Goal: Complete application form: Complete application form

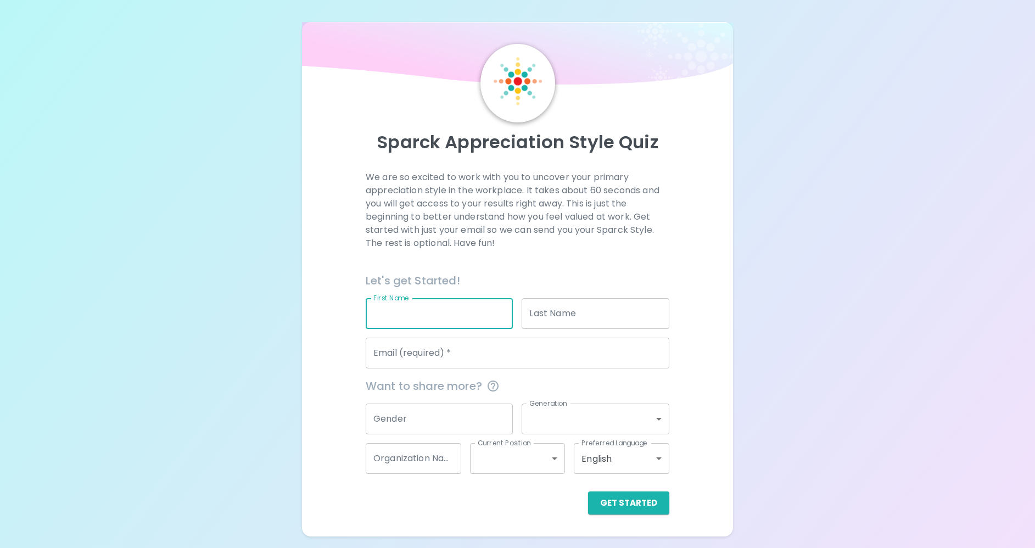
click at [417, 314] on input "First Name" at bounding box center [440, 313] width 148 height 31
type input "[PERSON_NAME]"
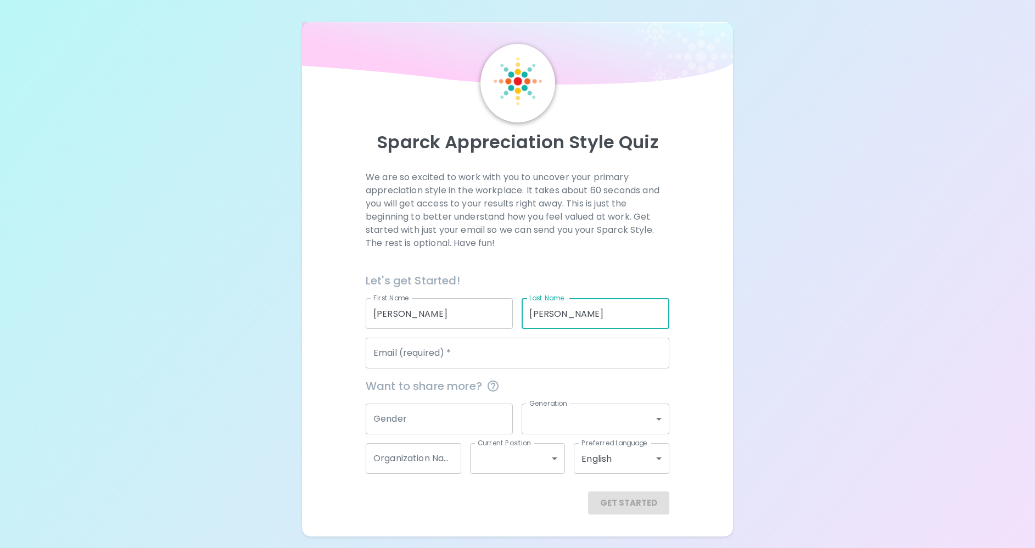
type input "[PERSON_NAME]"
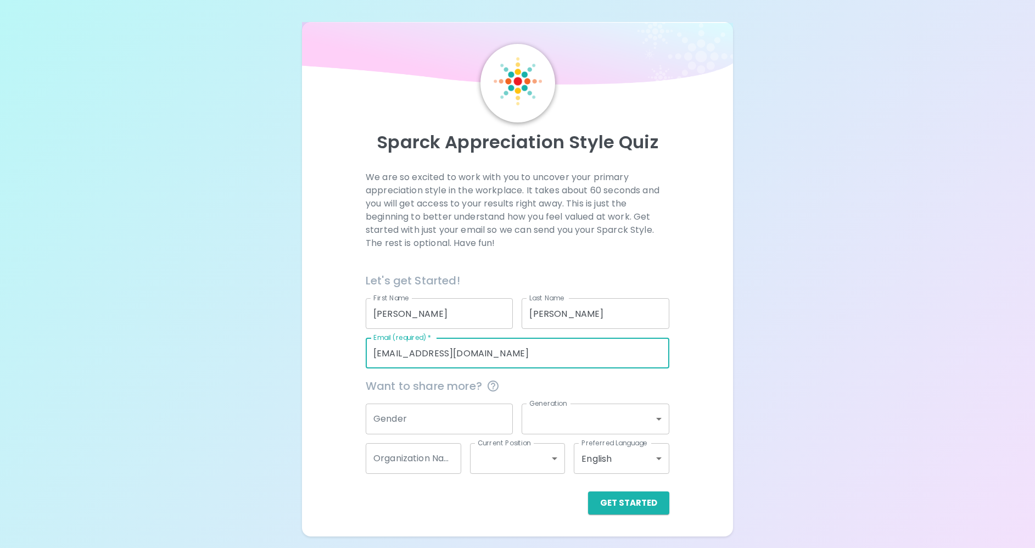
type input "[EMAIL_ADDRESS][DOMAIN_NAME]"
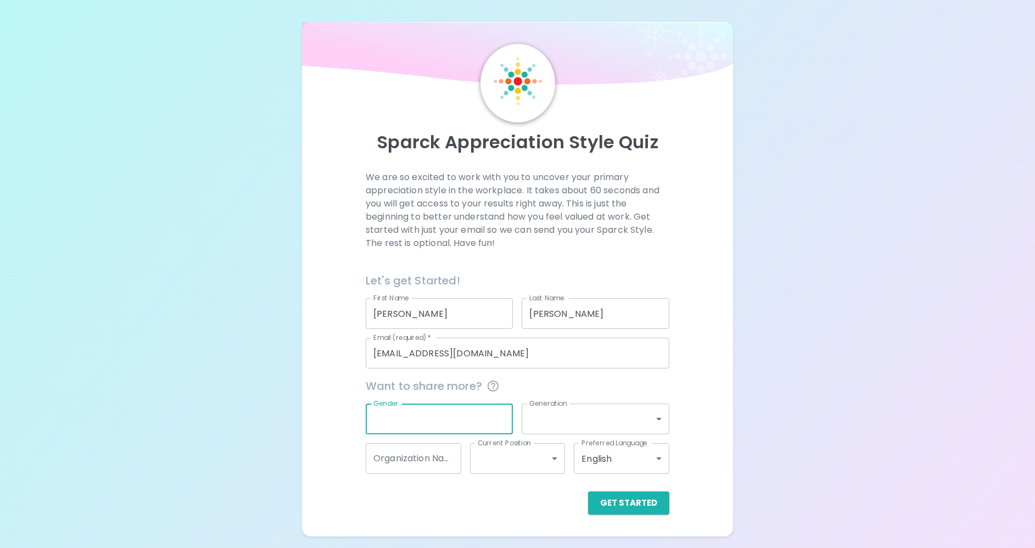
click at [448, 421] on input "Gender" at bounding box center [440, 419] width 148 height 31
type input "[DEMOGRAPHIC_DATA]"
click at [662, 413] on body "Sparck Appreciation Style Quiz We are so excited to work with you to uncover yo…" at bounding box center [517, 274] width 1035 height 548
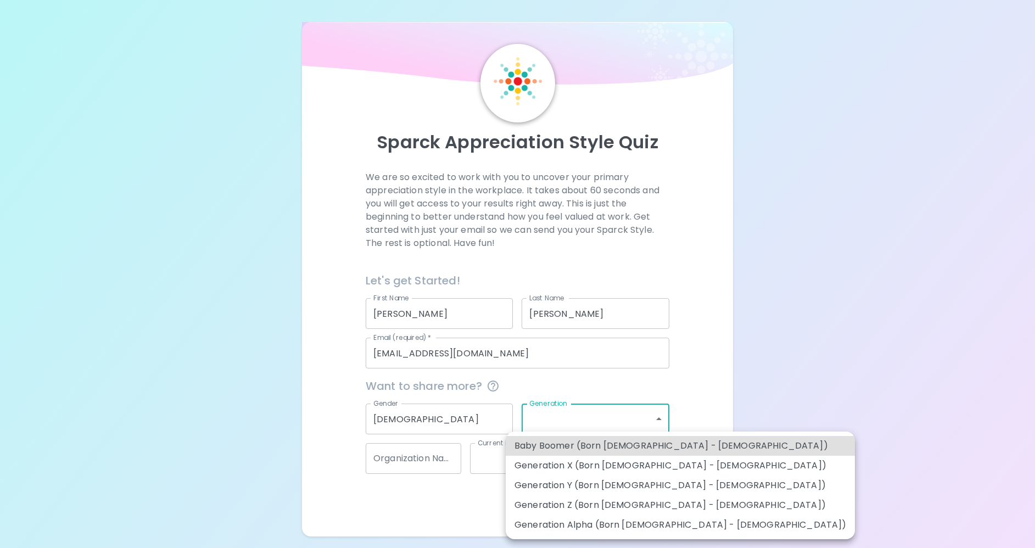
click at [595, 487] on li "Generation Y (Born [DEMOGRAPHIC_DATA] - [DEMOGRAPHIC_DATA])" at bounding box center [680, 486] width 349 height 20
type input "generation_y"
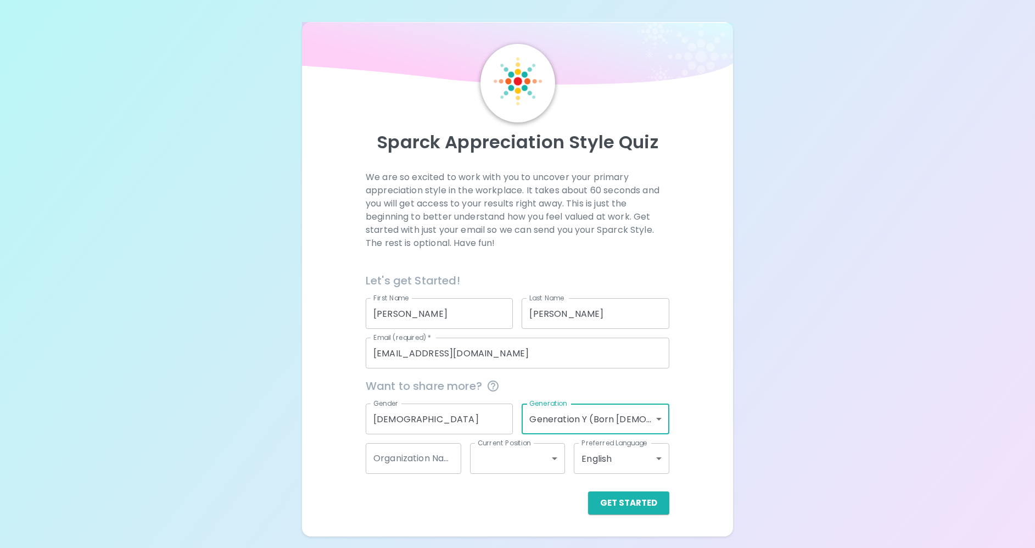
click at [422, 458] on input "Organization Name" at bounding box center [414, 458] width 96 height 31
type input "UGA"
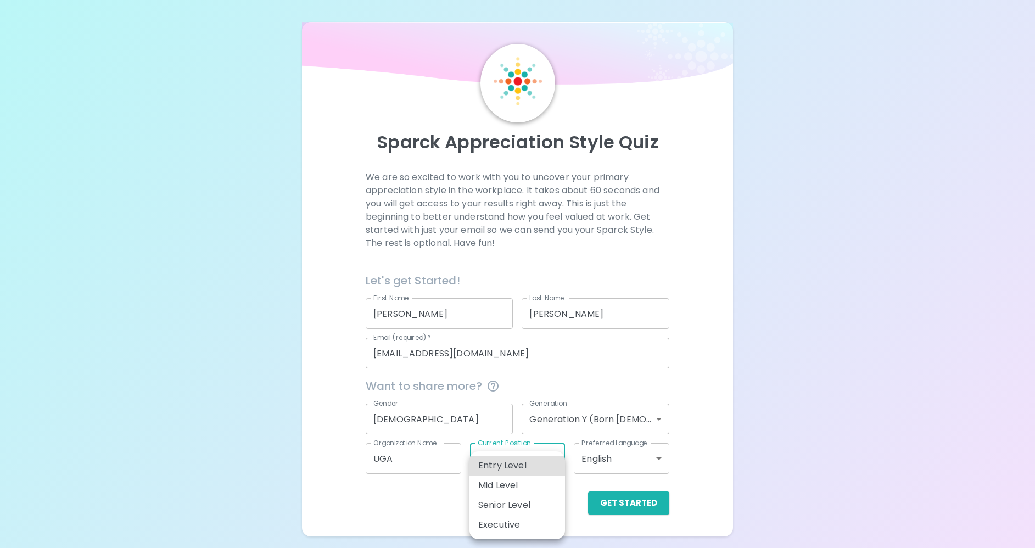
click at [553, 456] on body "Sparck Appreciation Style Quiz We are so excited to work with you to uncover yo…" at bounding box center [517, 274] width 1035 height 548
click at [512, 467] on li "Entry Level" at bounding box center [518, 466] width 96 height 20
type input "entry_level"
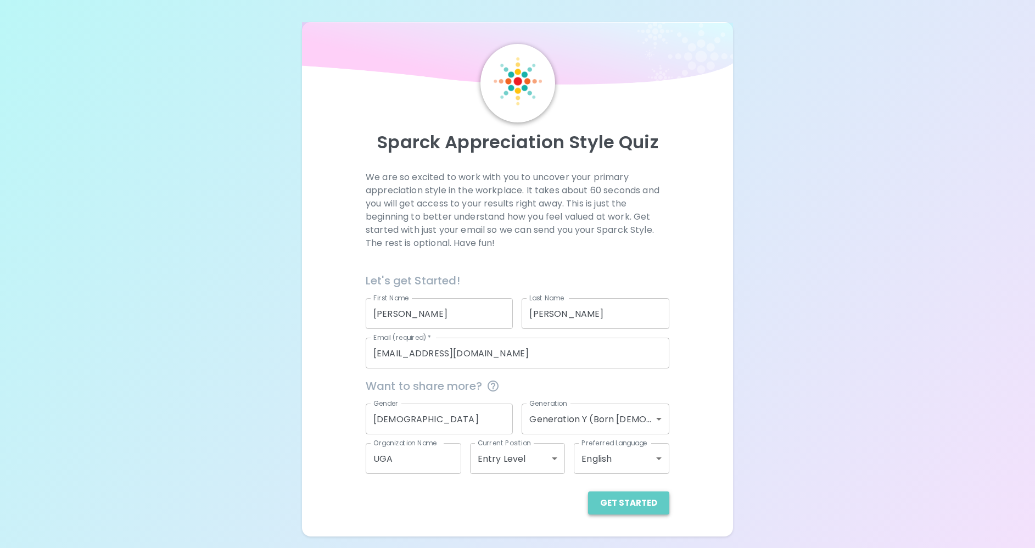
click at [632, 502] on button "Get Started" at bounding box center [628, 503] width 81 height 23
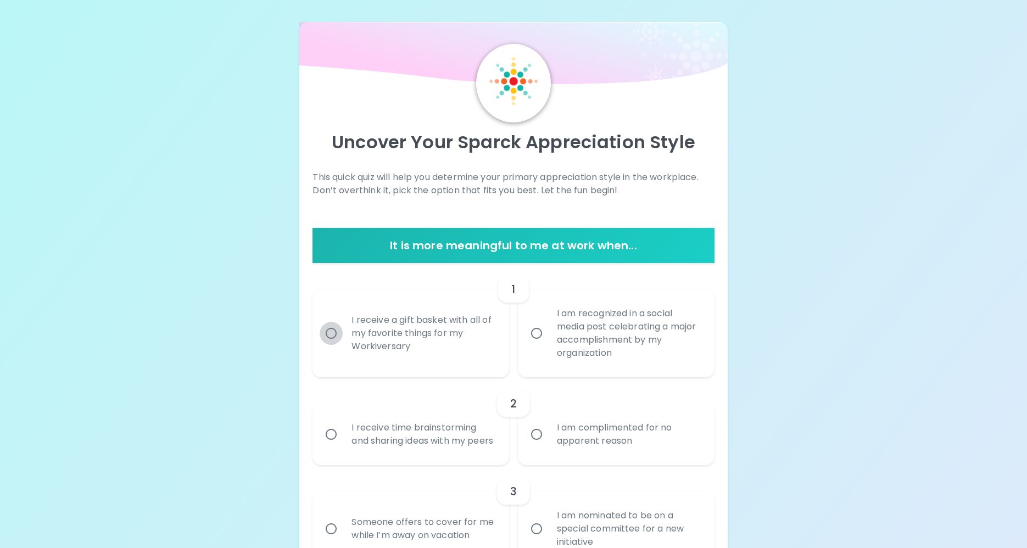
click at [331, 335] on input "I receive a gift basket with all of my favorite things for my Workiversary" at bounding box center [331, 333] width 23 height 23
radio input "true"
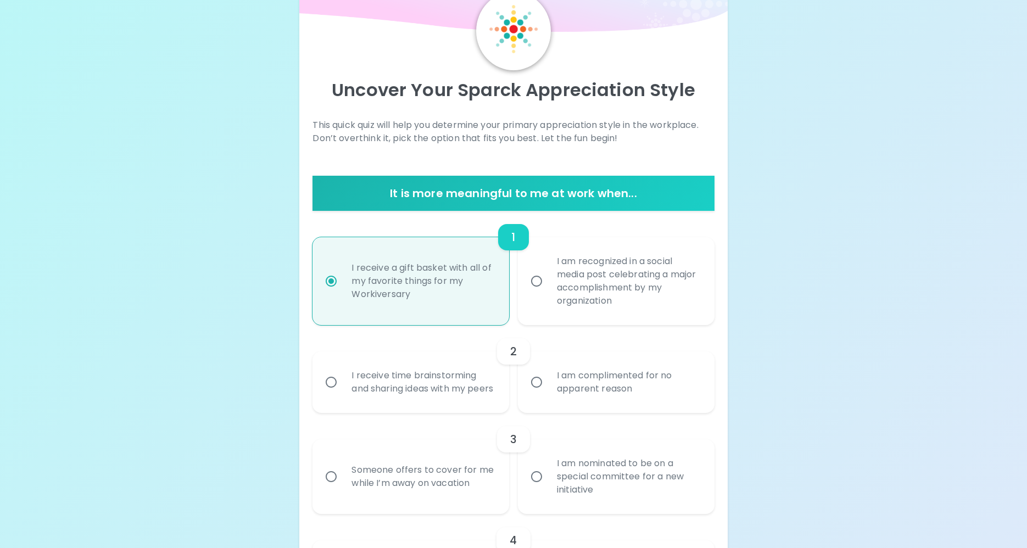
scroll to position [88, 0]
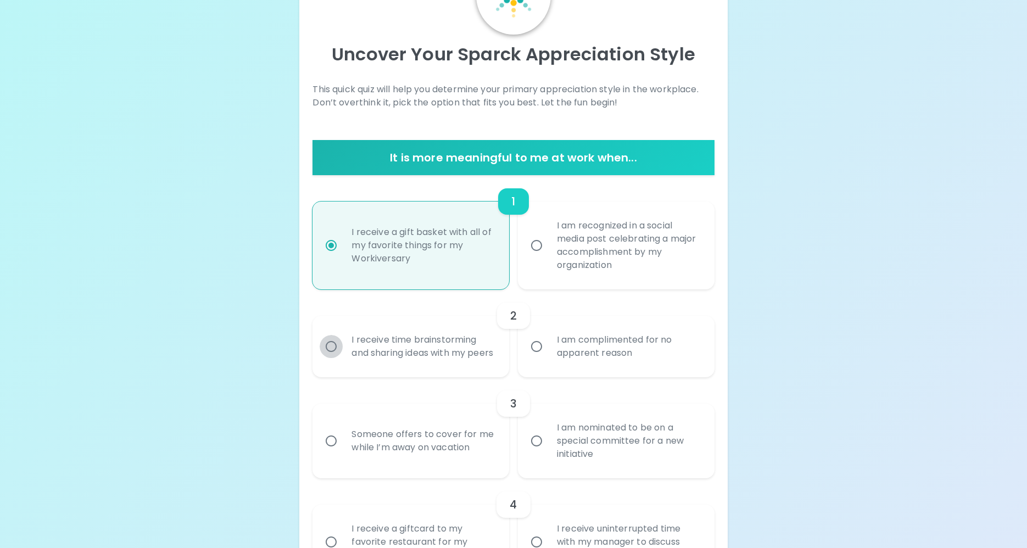
click at [330, 354] on input "I receive time brainstorming and sharing ideas with my peers" at bounding box center [331, 346] width 23 height 23
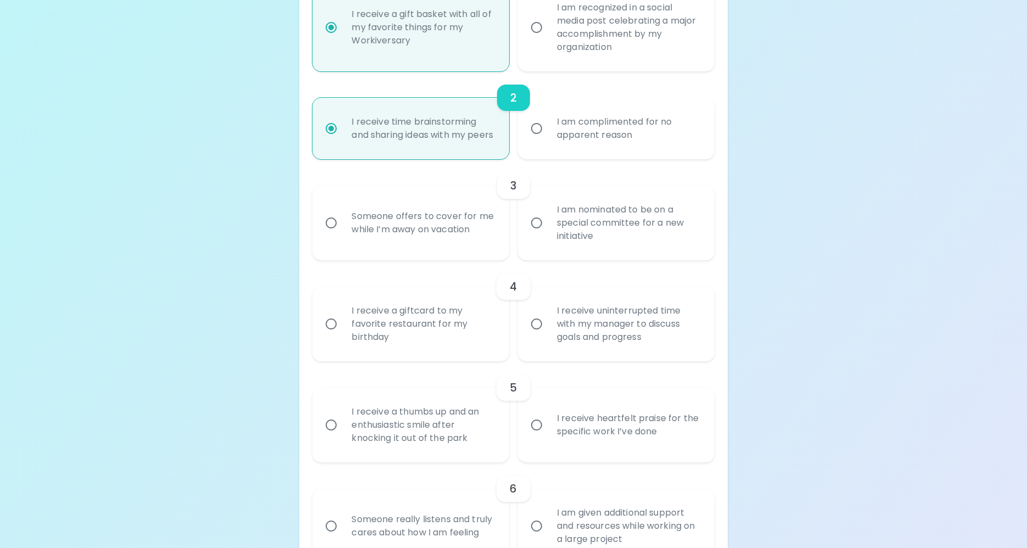
scroll to position [341, 0]
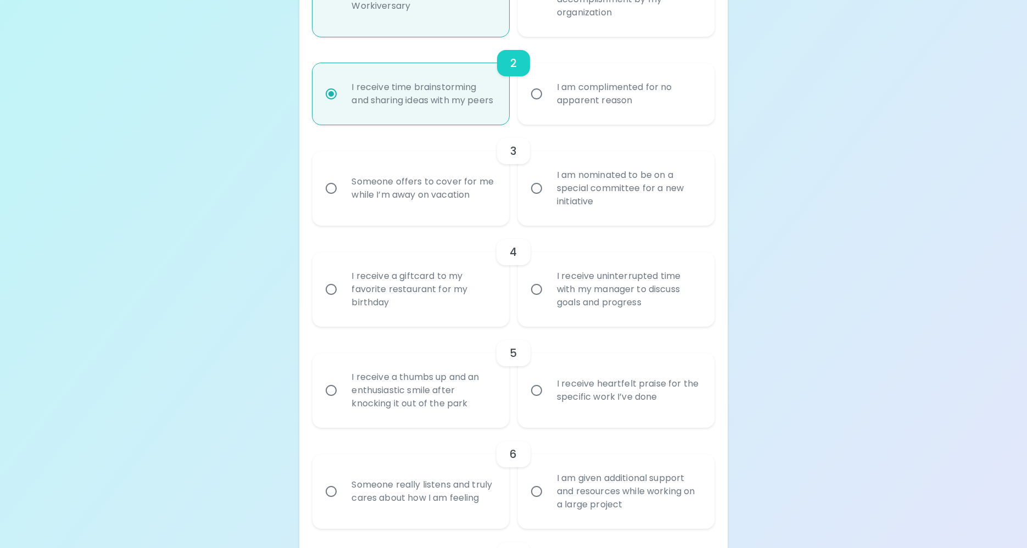
radio input "true"
click at [534, 200] on input "I am nominated to be on a special committee for a new initiative" at bounding box center [536, 188] width 23 height 23
radio input "false"
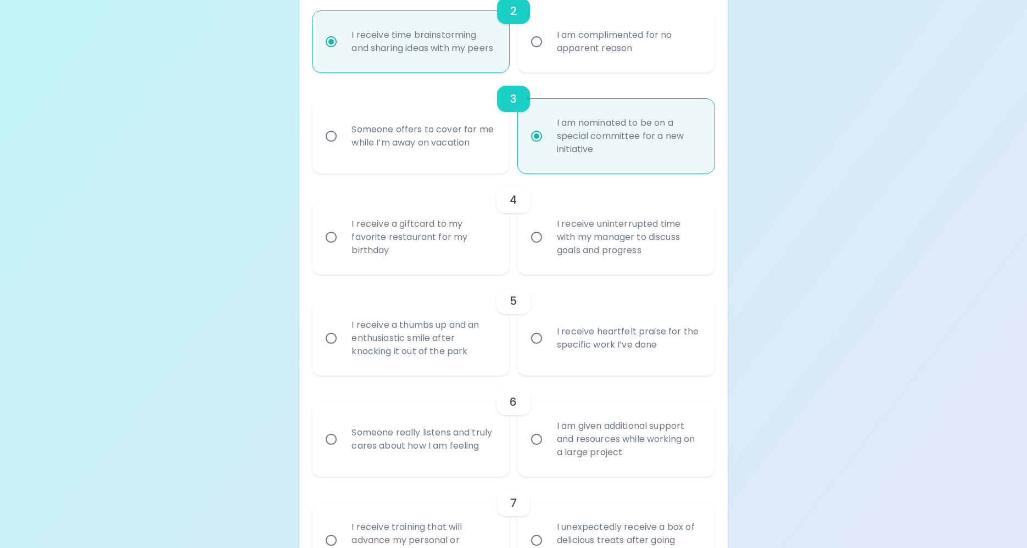
scroll to position [428, 0]
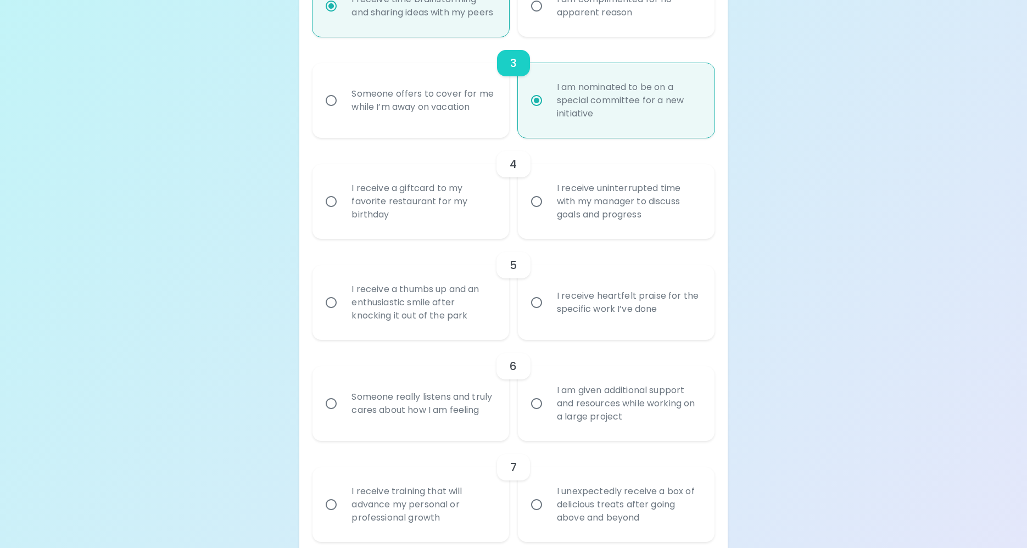
radio input "true"
click at [535, 213] on input "I receive uninterrupted time with my manager to discuss goals and progress" at bounding box center [536, 201] width 23 height 23
radio input "false"
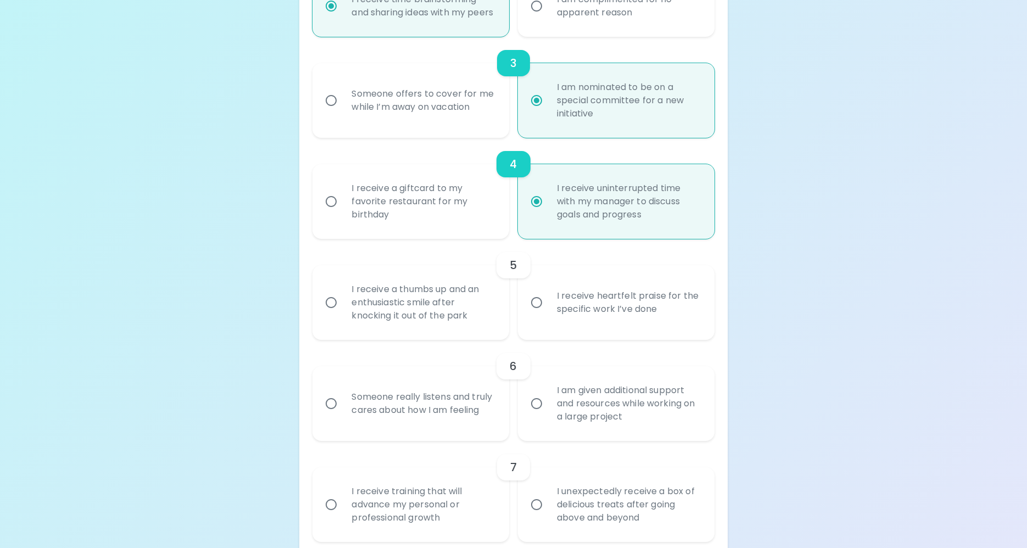
scroll to position [516, 0]
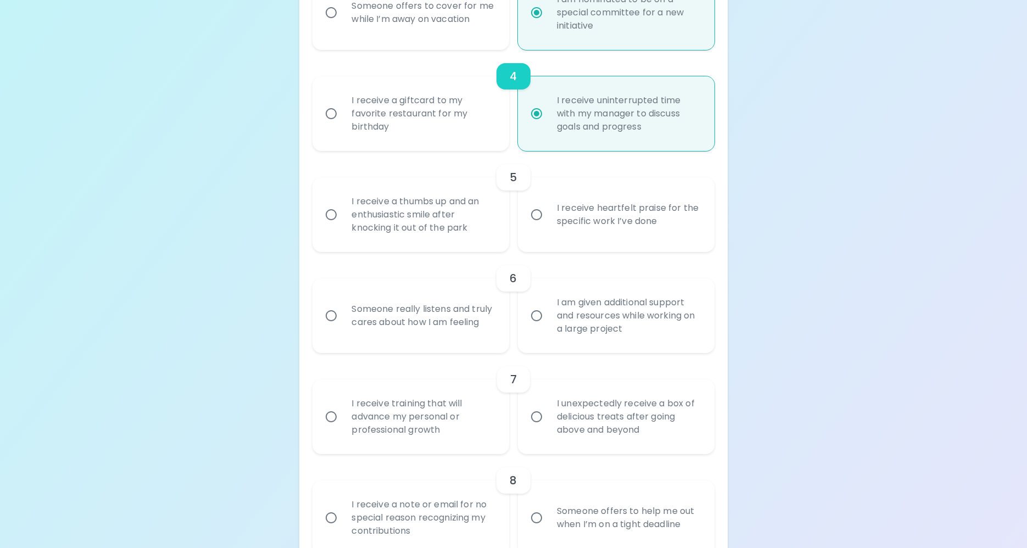
radio input "true"
click at [335, 226] on input "I receive a thumbs up and an enthusiastic smile after knocking it out of the pa…" at bounding box center [331, 214] width 23 height 23
radio input "false"
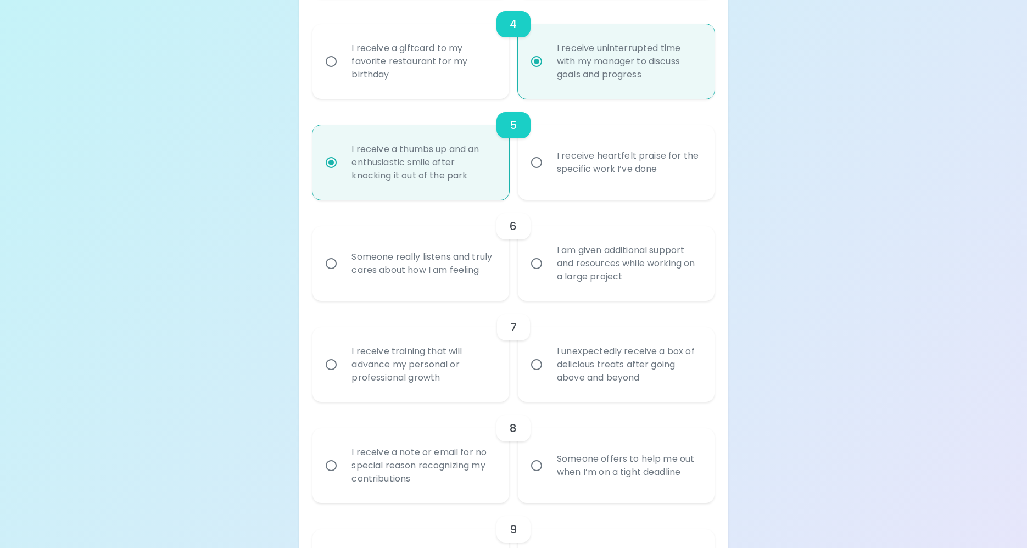
scroll to position [604, 0]
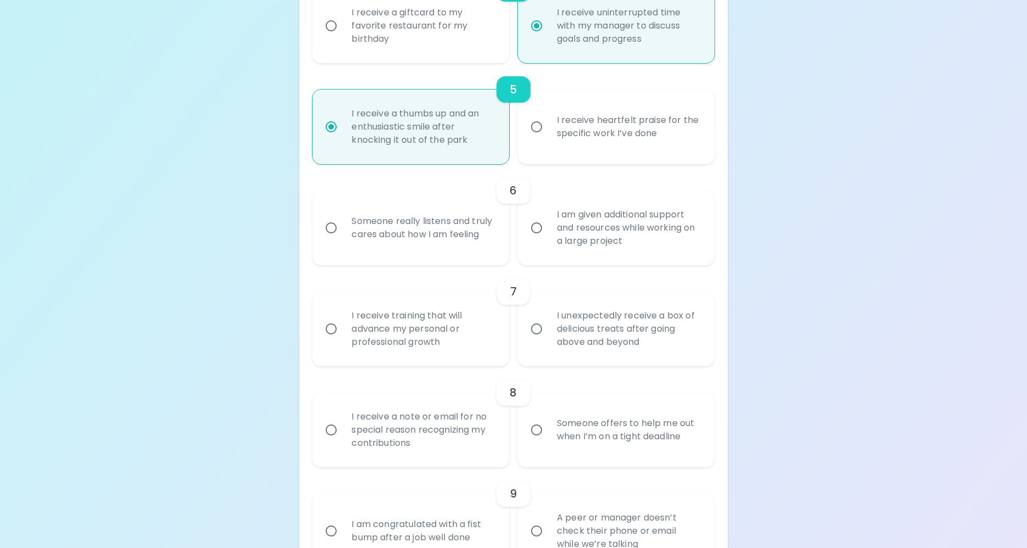
radio input "true"
click at [537, 240] on input "I am given additional support and resources while working on a large project" at bounding box center [536, 227] width 23 height 23
radio input "false"
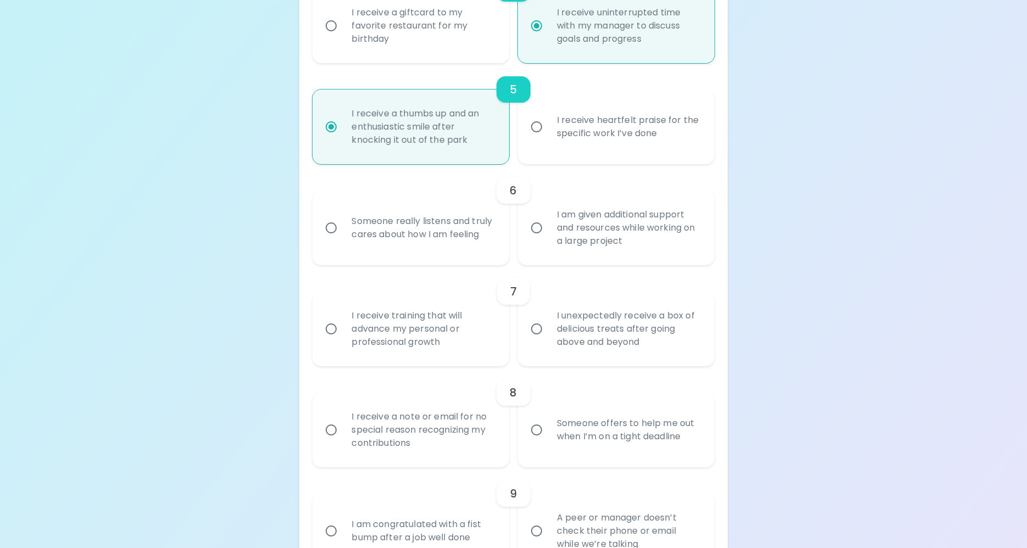
radio input "false"
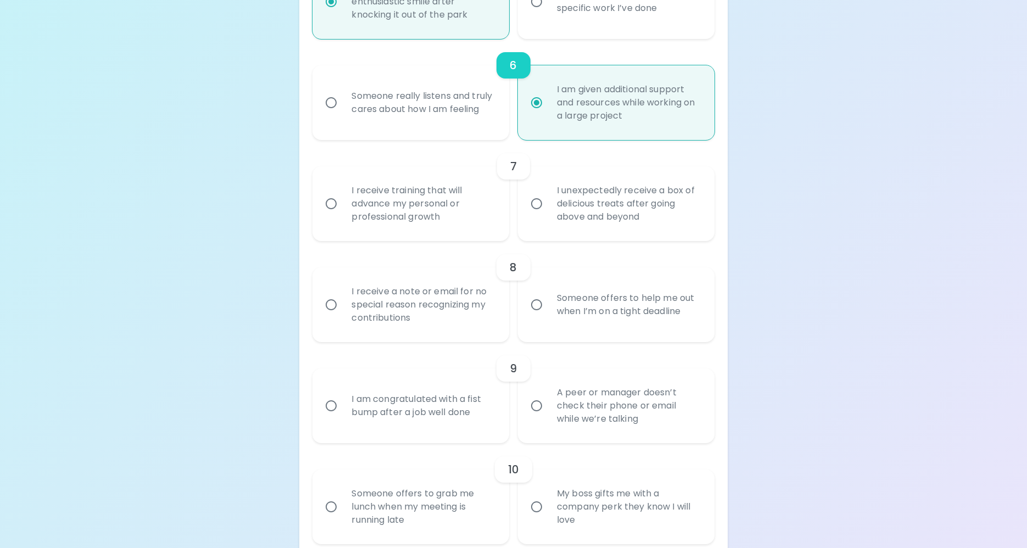
scroll to position [747, 0]
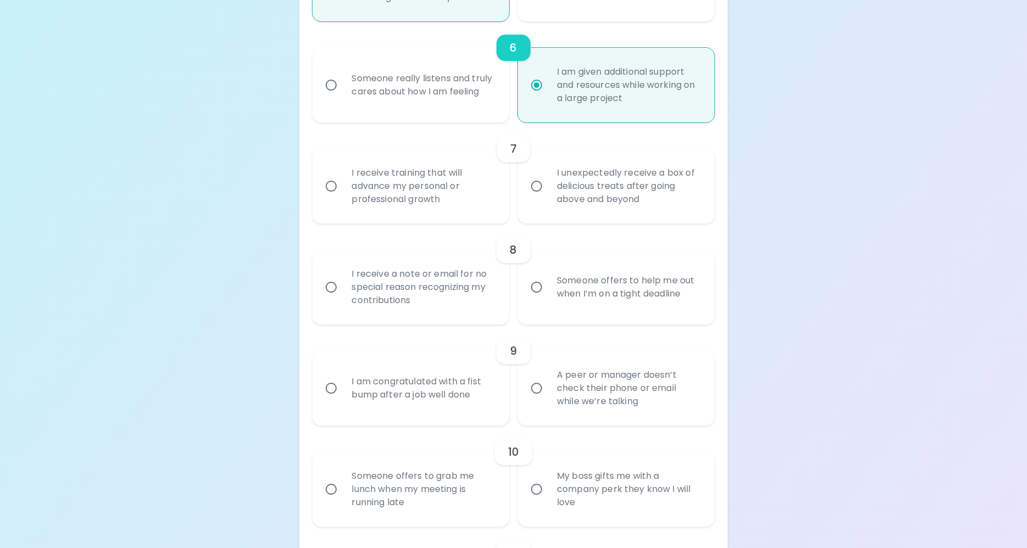
radio input "true"
click at [334, 198] on input "I receive training that will advance my personal or professional growth" at bounding box center [331, 186] width 23 height 23
radio input "false"
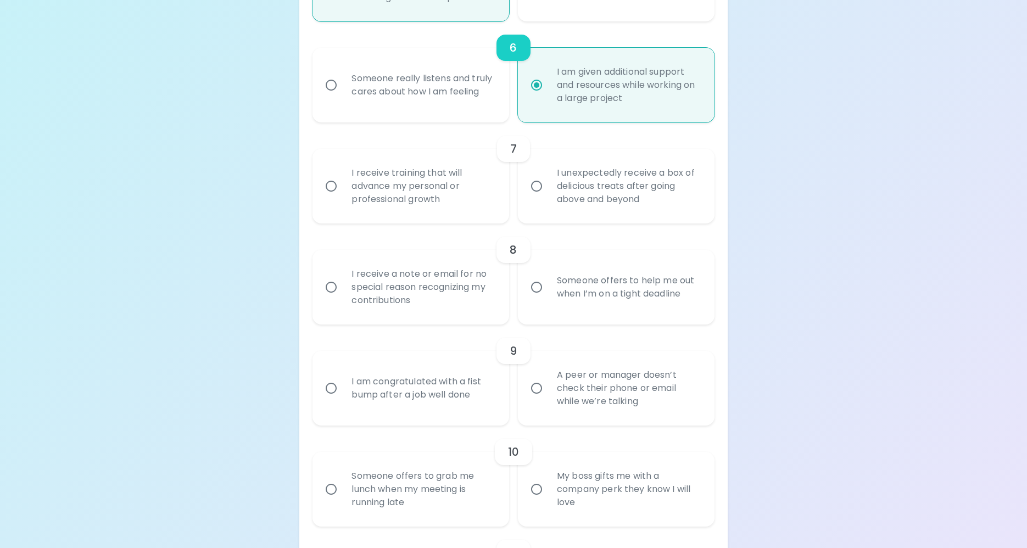
radio input "false"
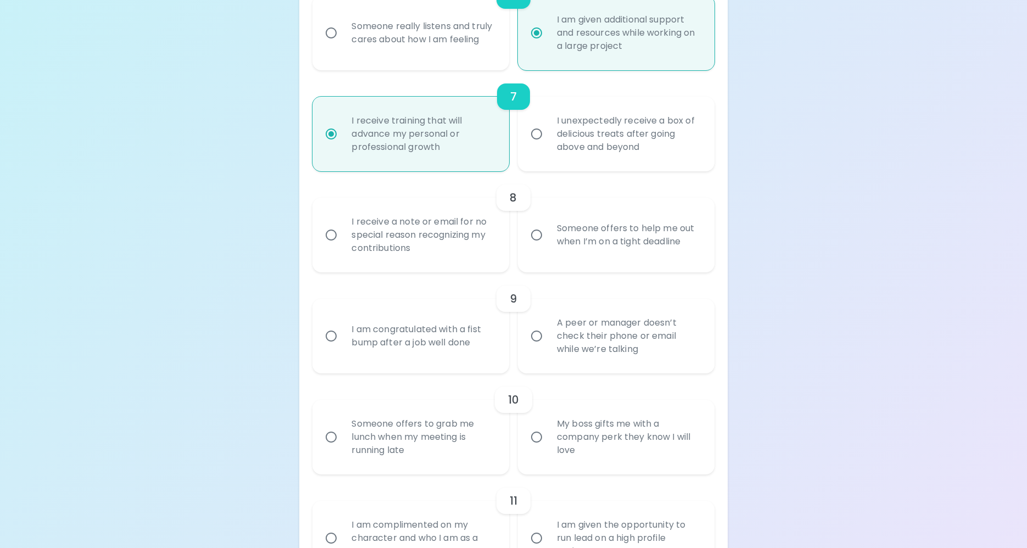
scroll to position [835, 0]
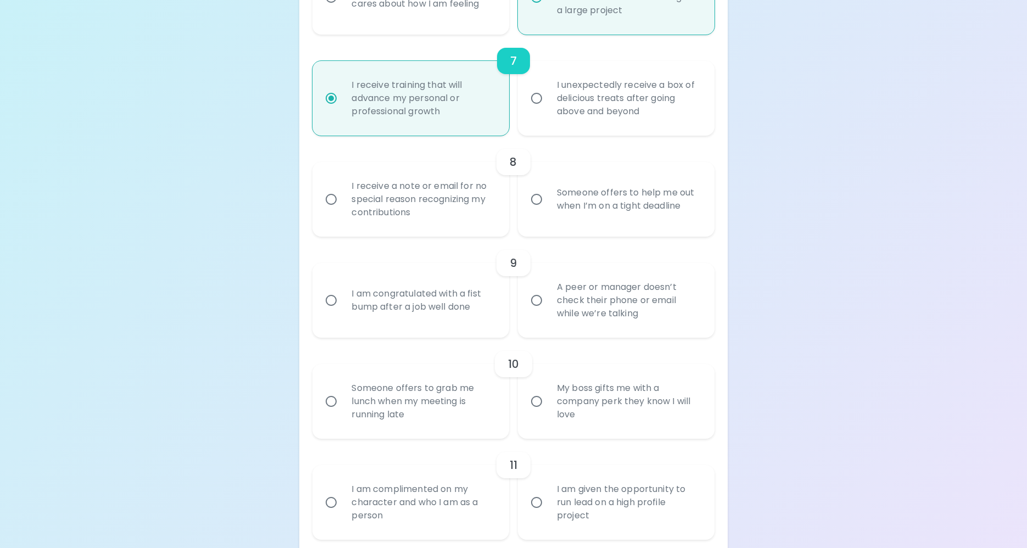
radio input "true"
click at [538, 211] on input "Someone offers to help me out when I’m on a tight deadline" at bounding box center [536, 199] width 23 height 23
radio input "false"
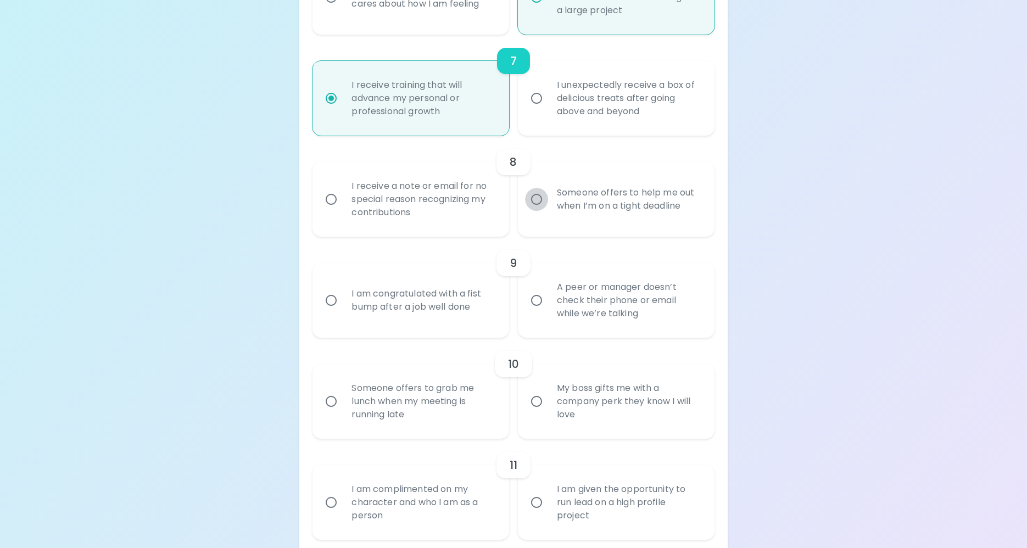
radio input "false"
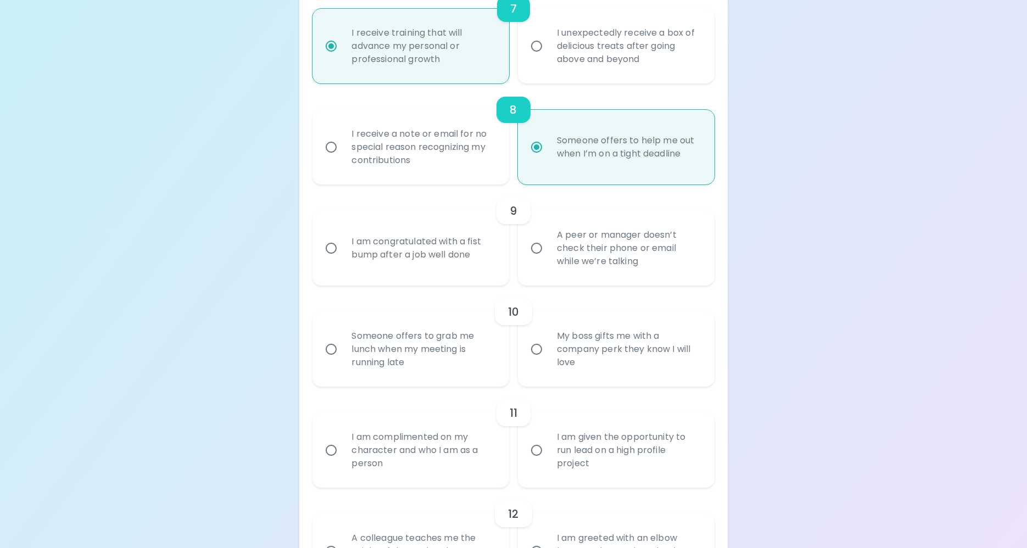
scroll to position [923, 0]
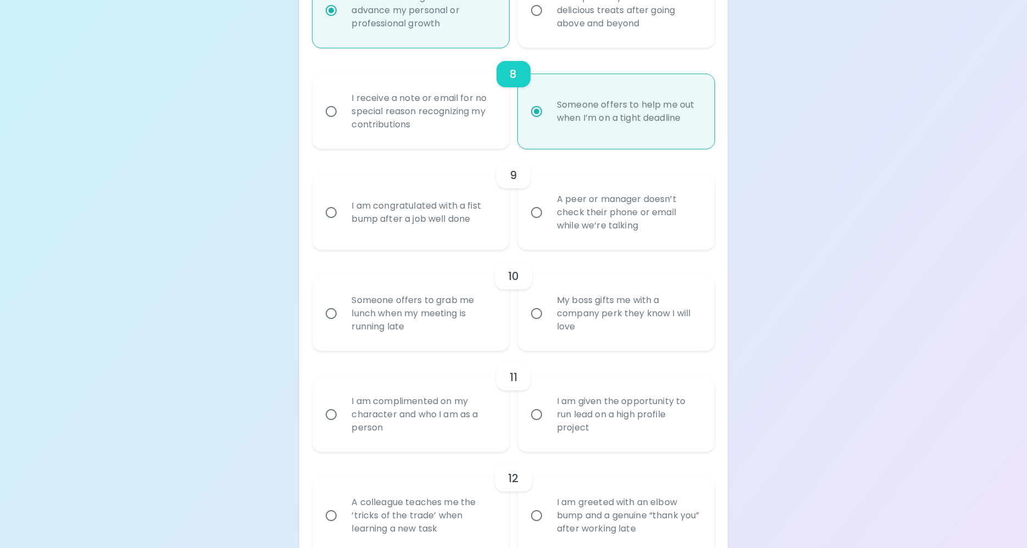
radio input "true"
click at [537, 222] on input "A peer or manager doesn’t check their phone or email while we’re talking" at bounding box center [536, 212] width 23 height 23
radio input "false"
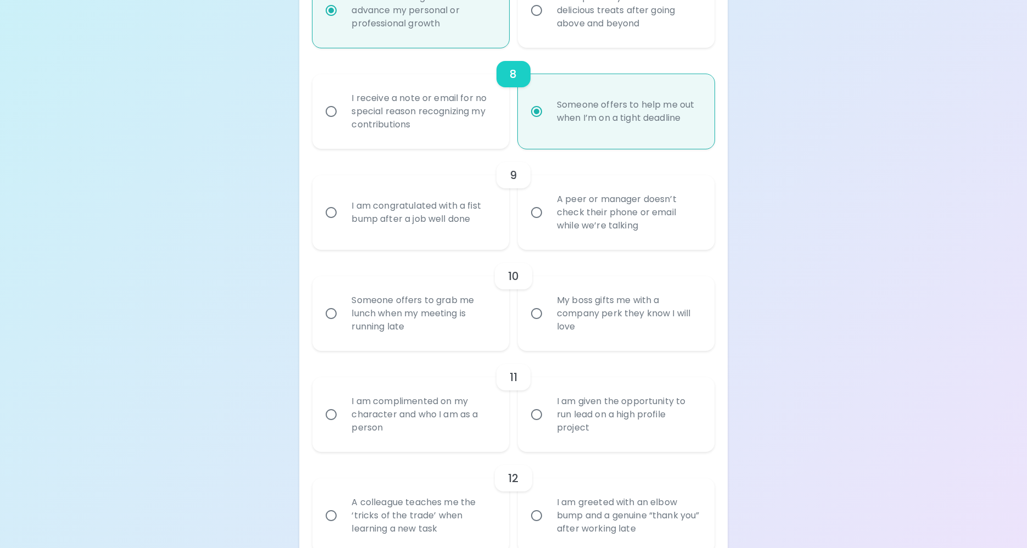
radio input "false"
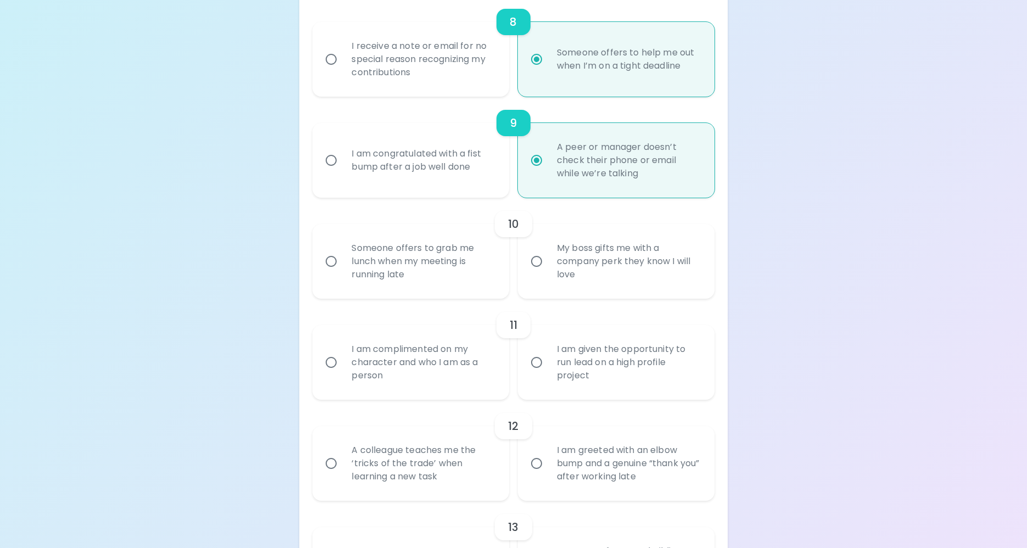
scroll to position [1011, 0]
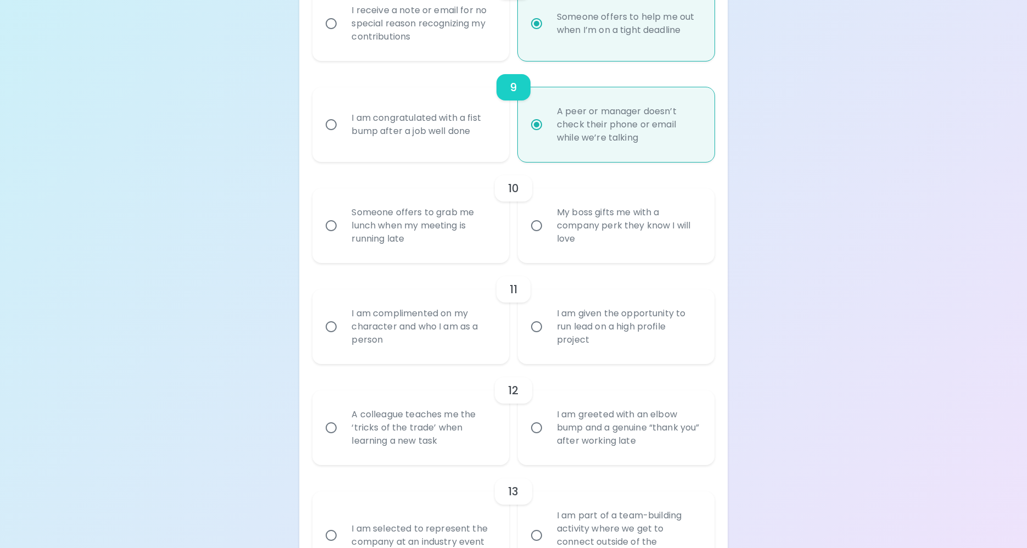
radio input "true"
click at [334, 237] on input "Someone offers to grab me lunch when my meeting is running late" at bounding box center [331, 225] width 23 height 23
radio input "false"
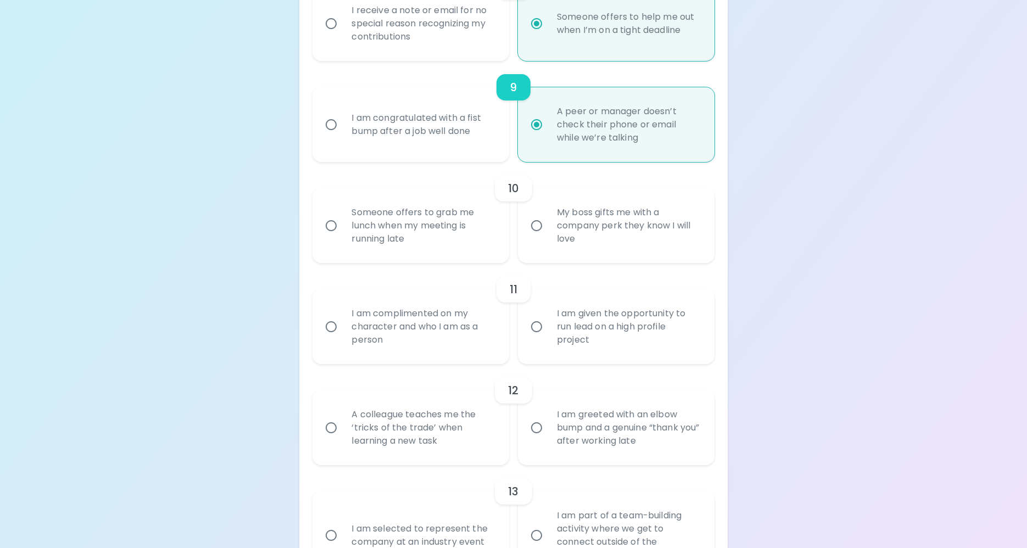
radio input "false"
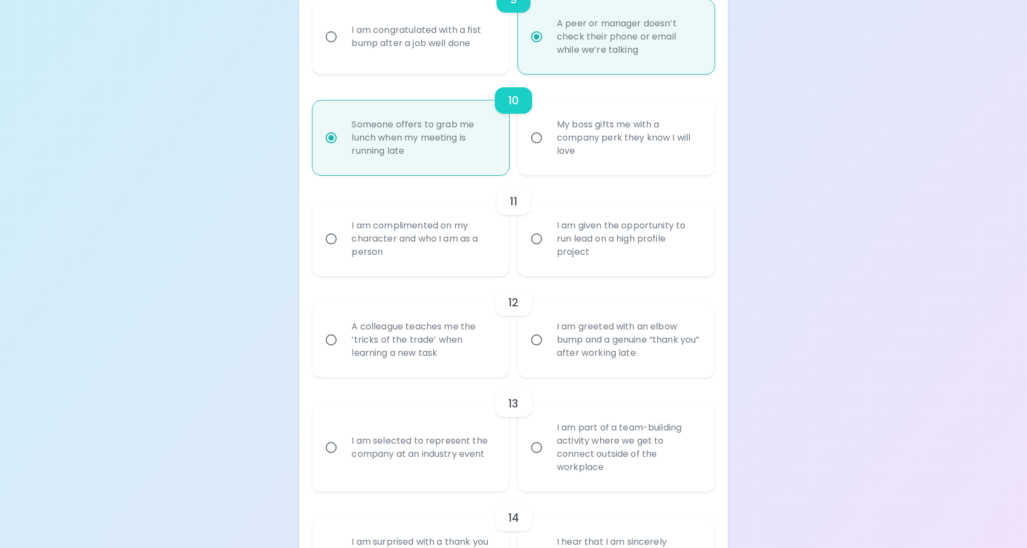
scroll to position [1154, 0]
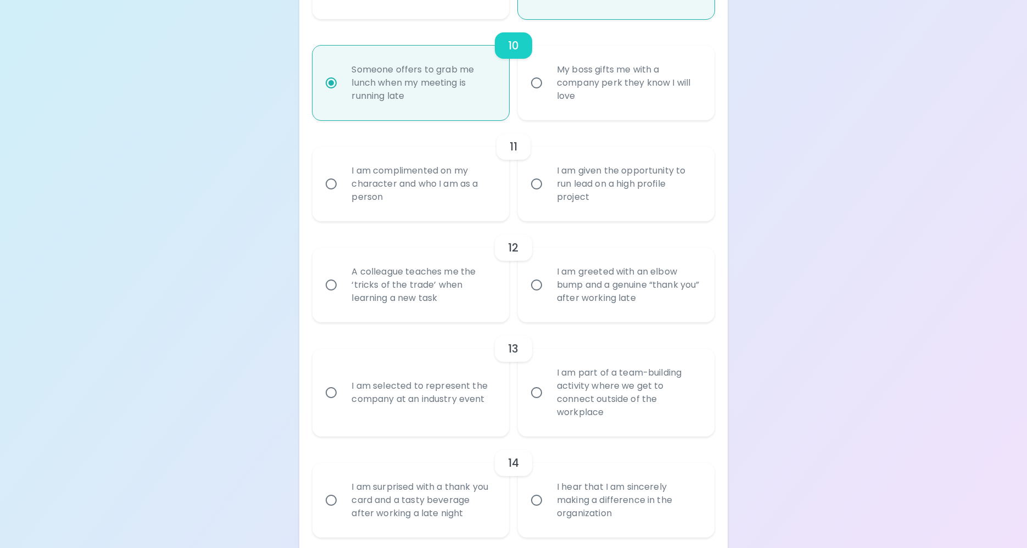
radio input "true"
click at [539, 196] on input "I am given the opportunity to run lead on a high profile project" at bounding box center [536, 183] width 23 height 23
radio input "false"
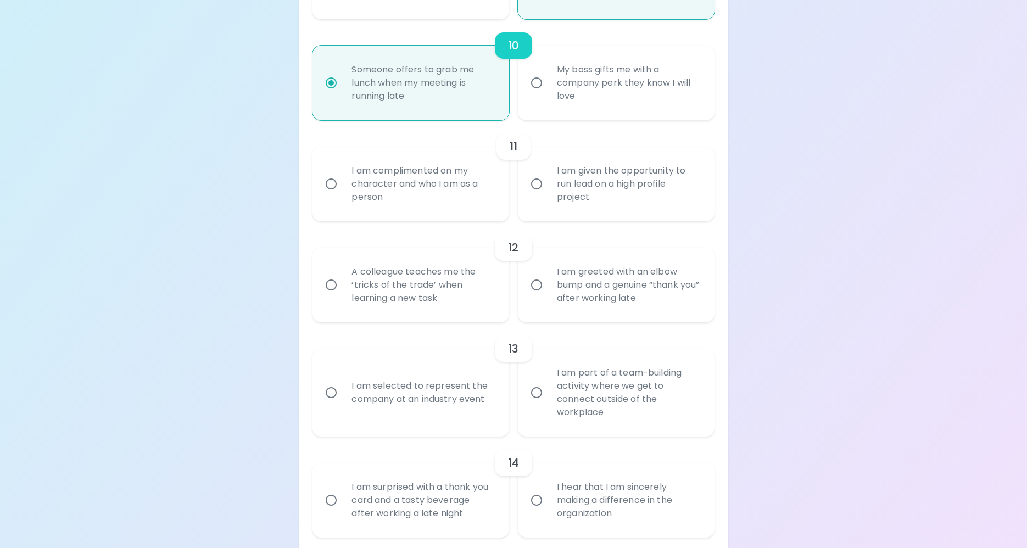
radio input "false"
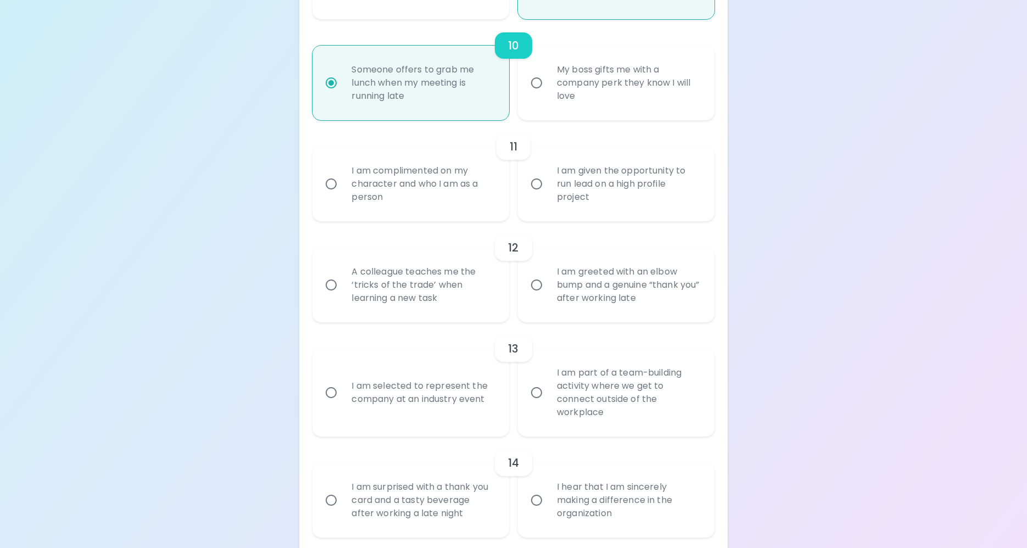
radio input "false"
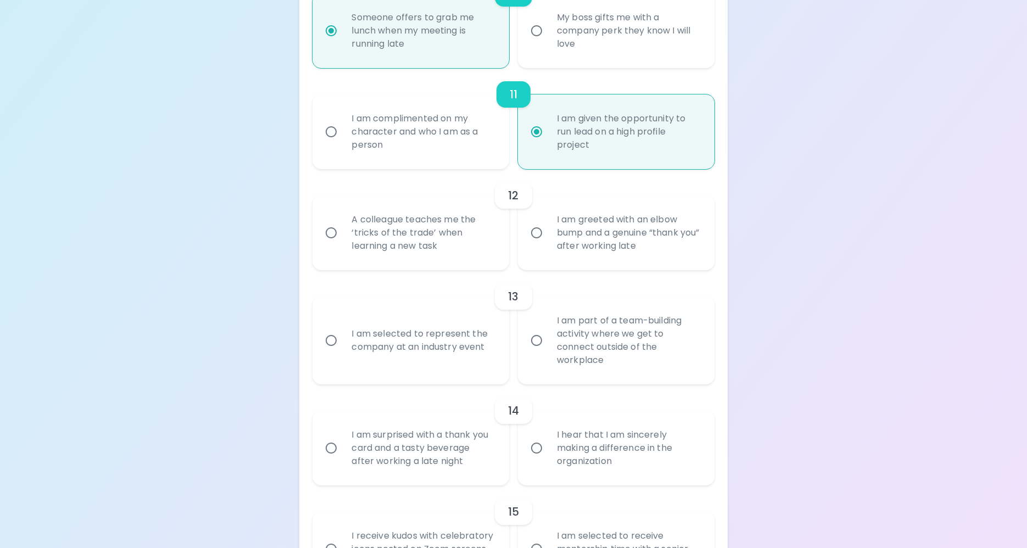
scroll to position [1241, 0]
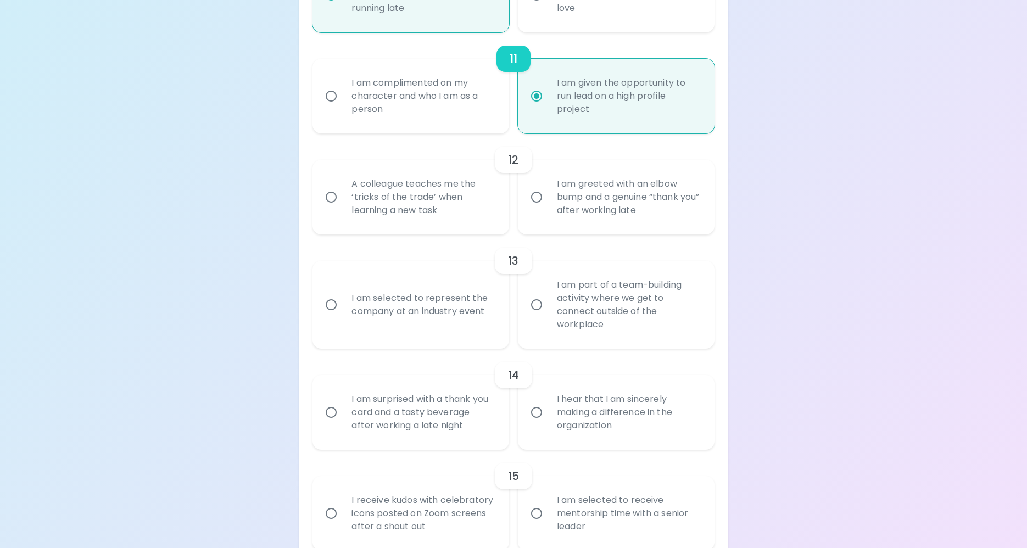
radio input "true"
click at [331, 209] on input "A colleague teaches me the ‘tricks of the trade’ when learning a new task" at bounding box center [331, 197] width 23 height 23
radio input "false"
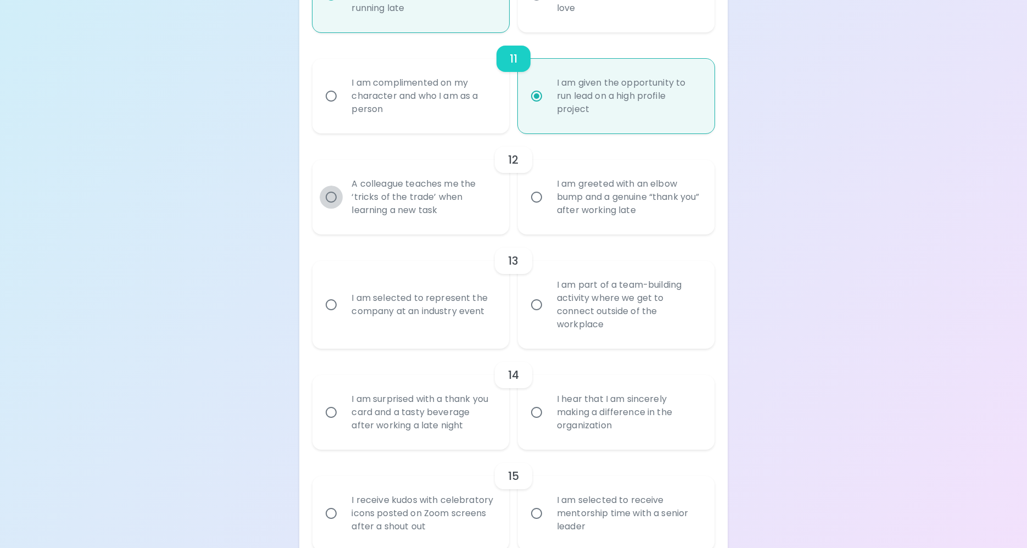
radio input "false"
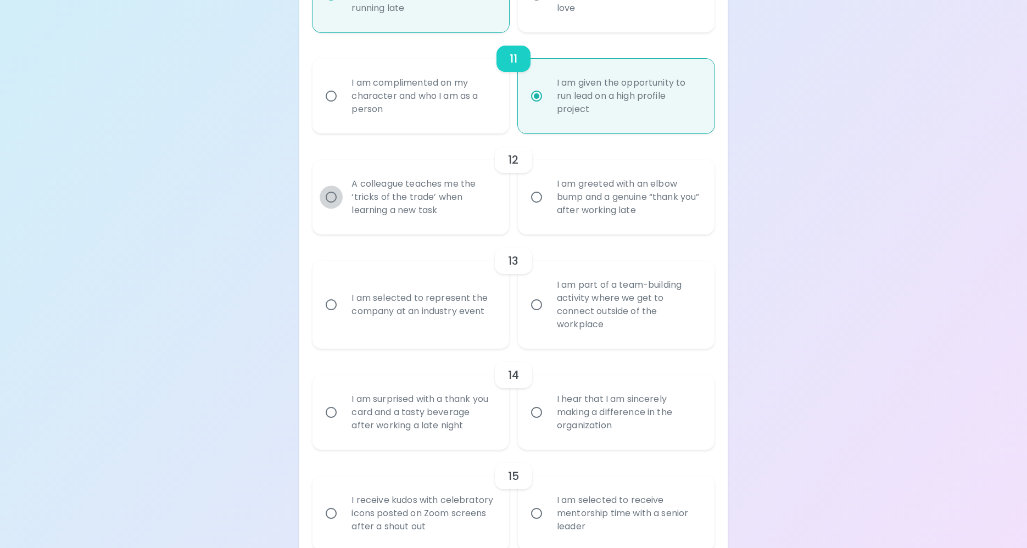
radio input "false"
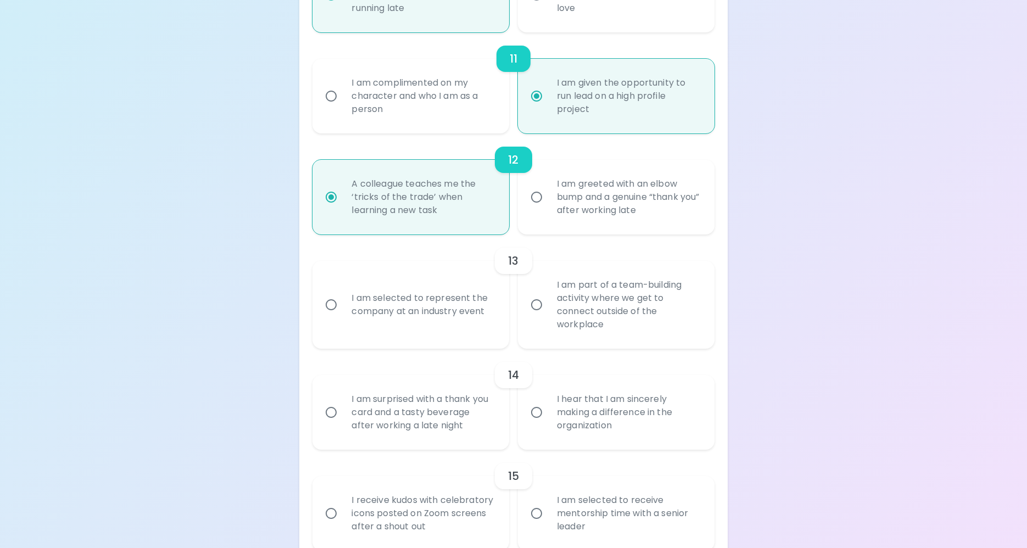
scroll to position [1311, 0]
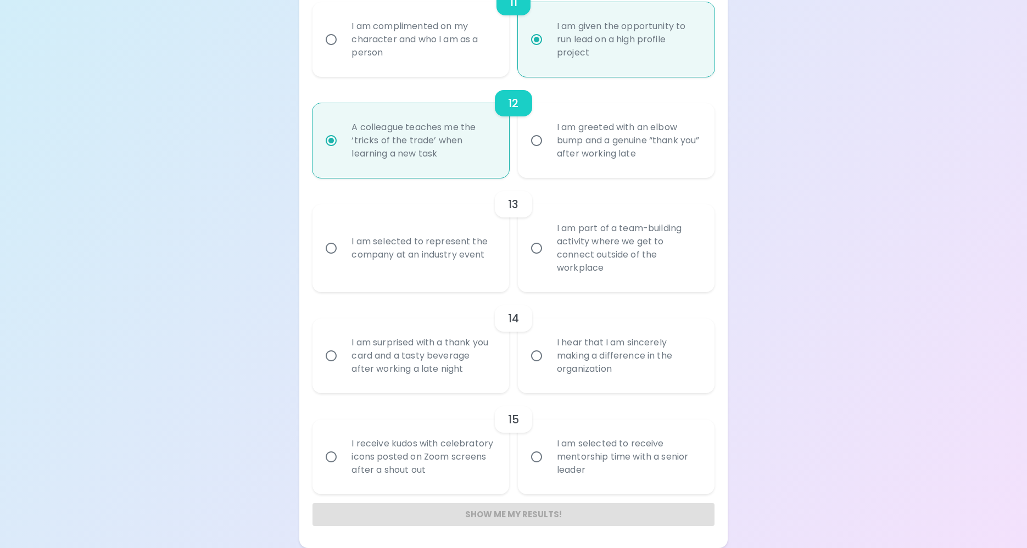
radio input "true"
click at [538, 248] on input "I am part of a team-building activity where we get to connect outside of the wo…" at bounding box center [536, 248] width 23 height 23
radio input "false"
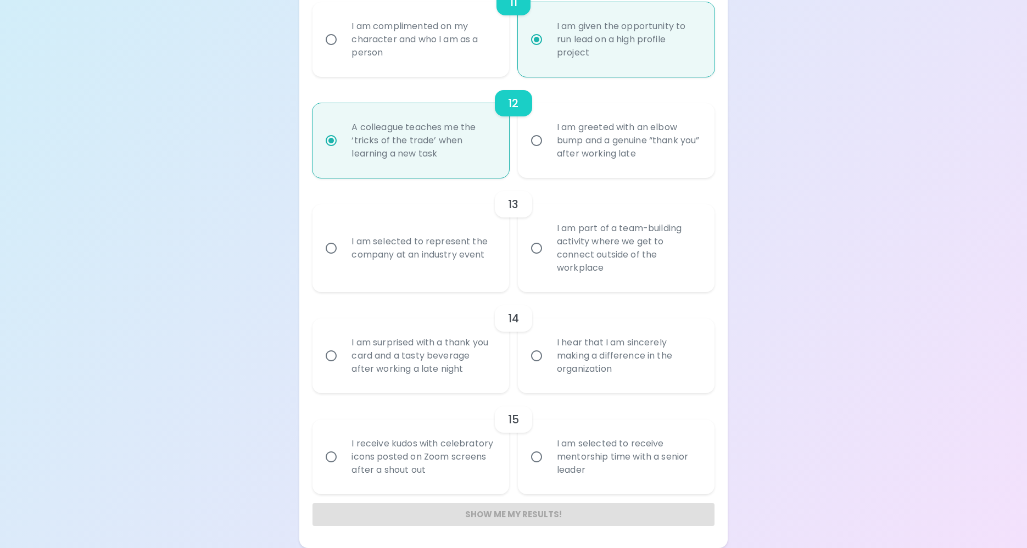
radio input "false"
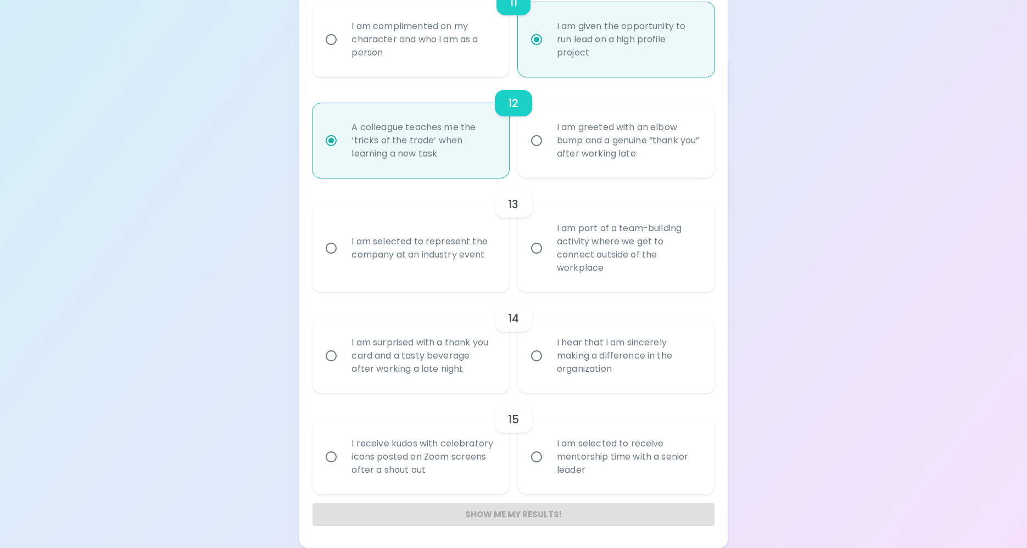
radio input "false"
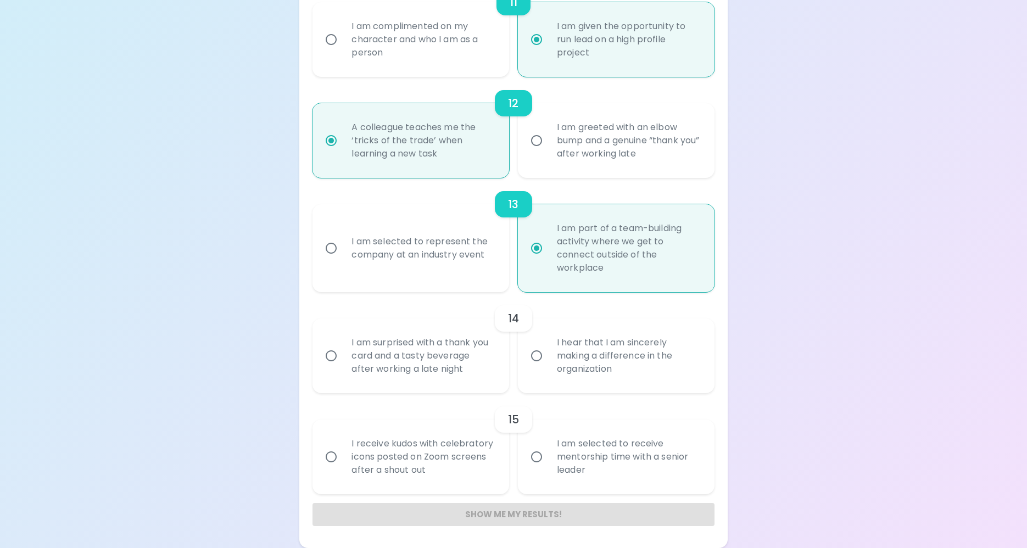
radio input "true"
click at [537, 359] on input "I hear that I am sincerely making a difference in the organization" at bounding box center [536, 355] width 23 height 23
radio input "false"
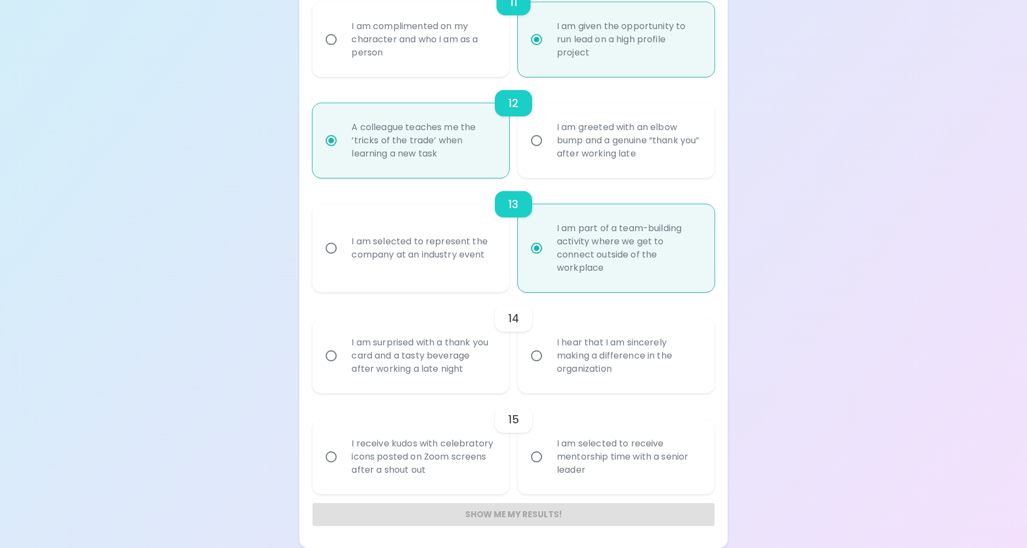
radio input "false"
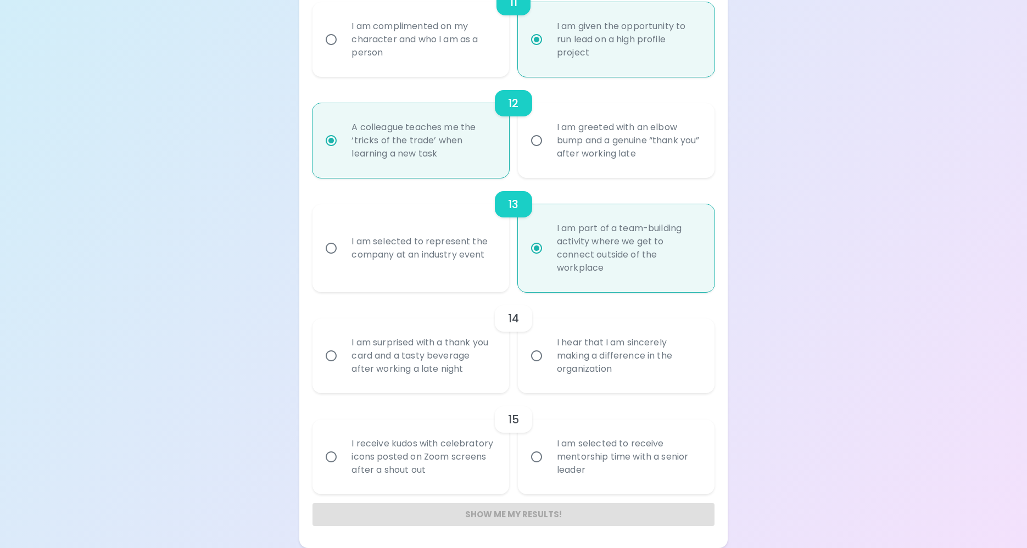
radio input "false"
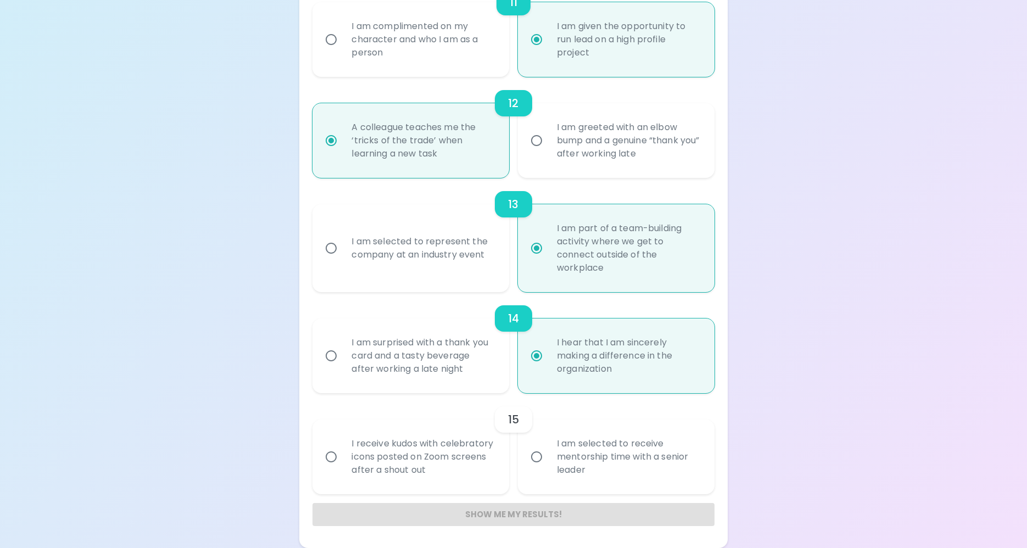
radio input "true"
click at [532, 457] on input "I am selected to receive mentorship time with a senior leader" at bounding box center [536, 456] width 23 height 23
radio input "false"
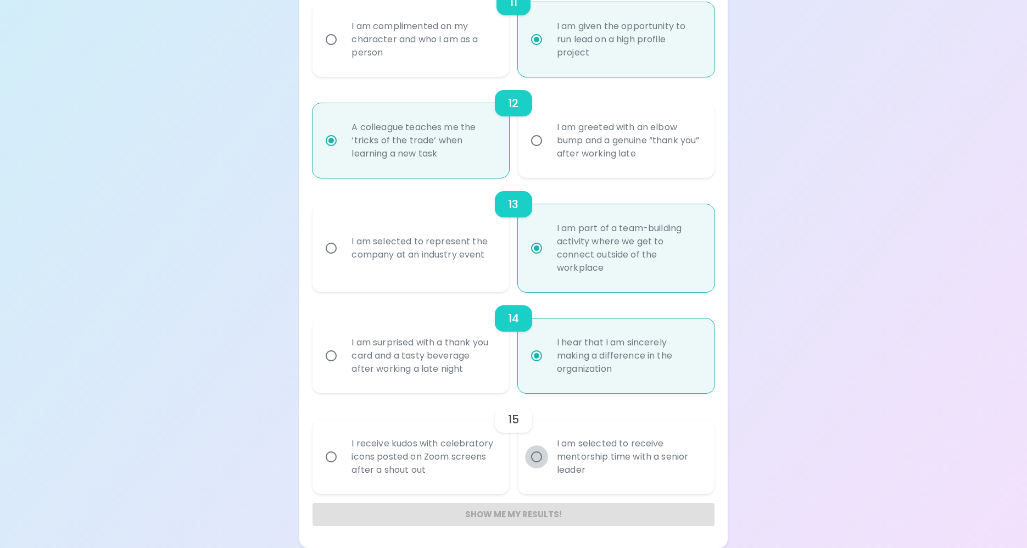
radio input "false"
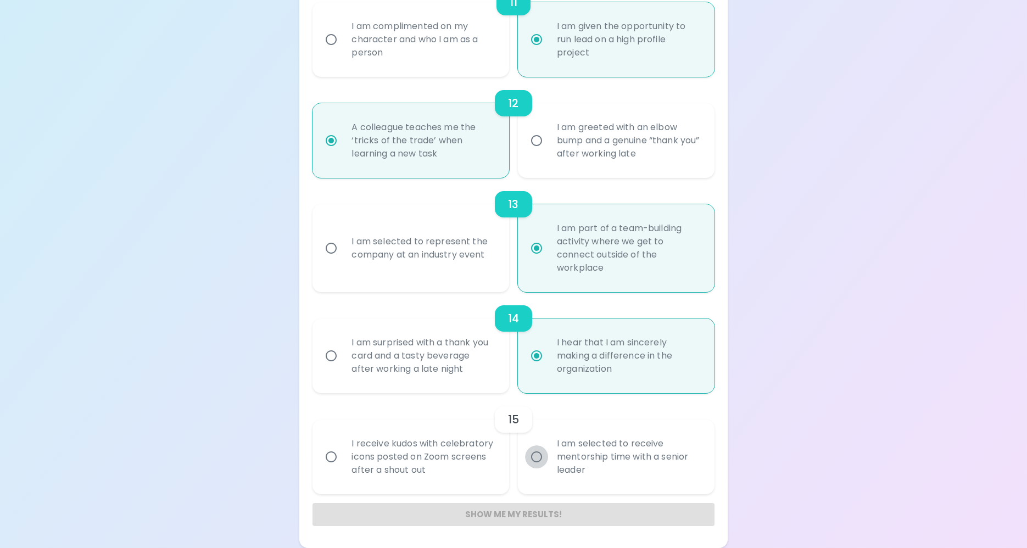
radio input "false"
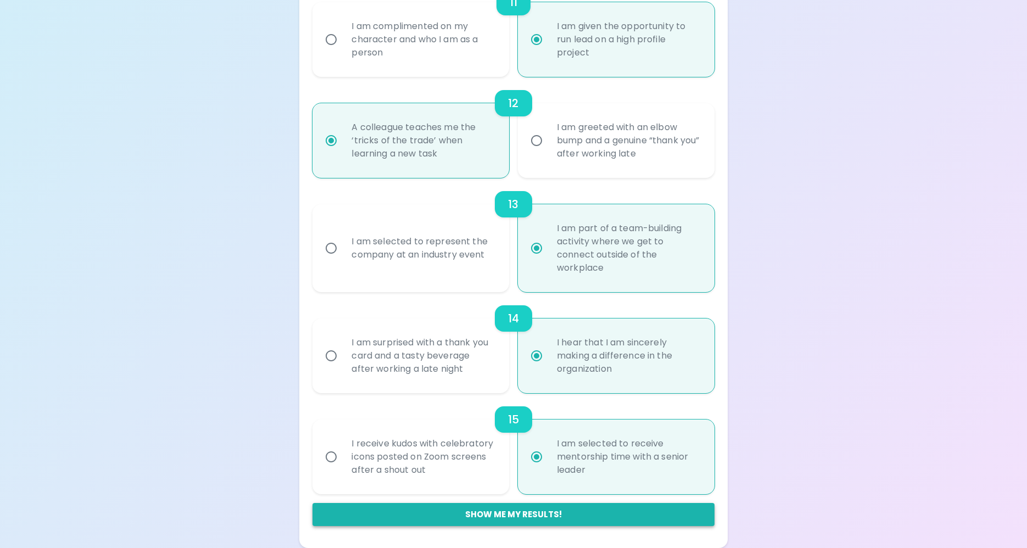
radio input "true"
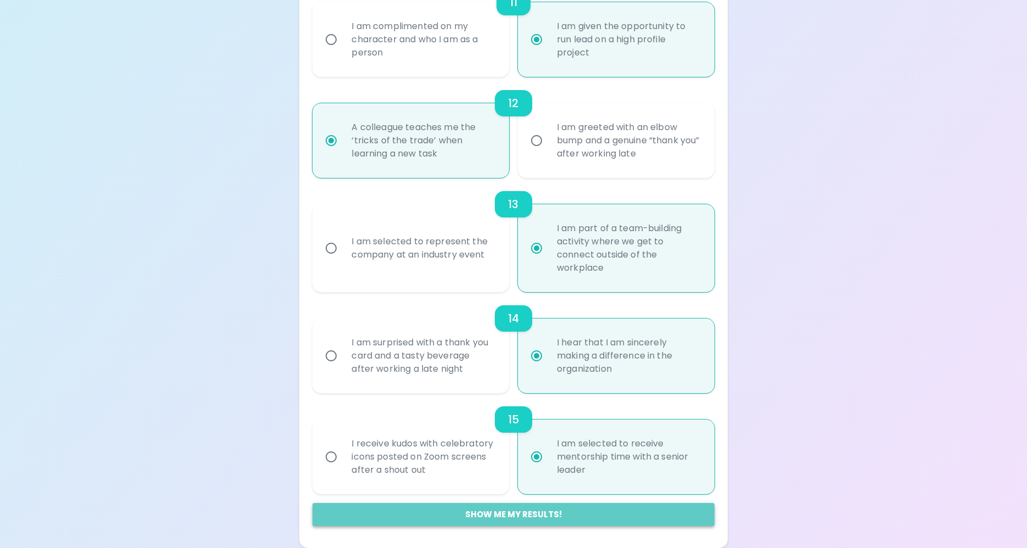
click at [561, 519] on button "Show me my results!" at bounding box center [514, 514] width 402 height 23
radio input "false"
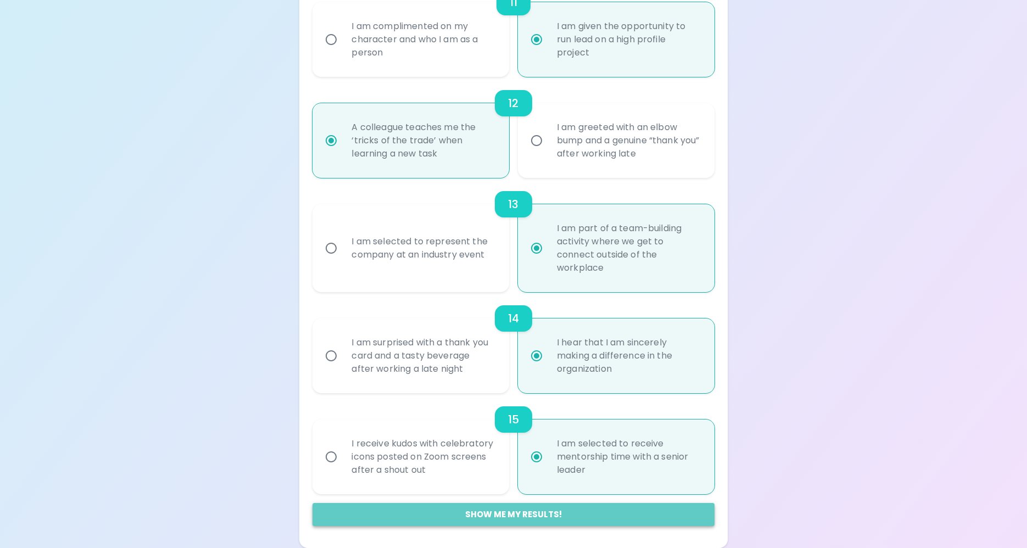
radio input "false"
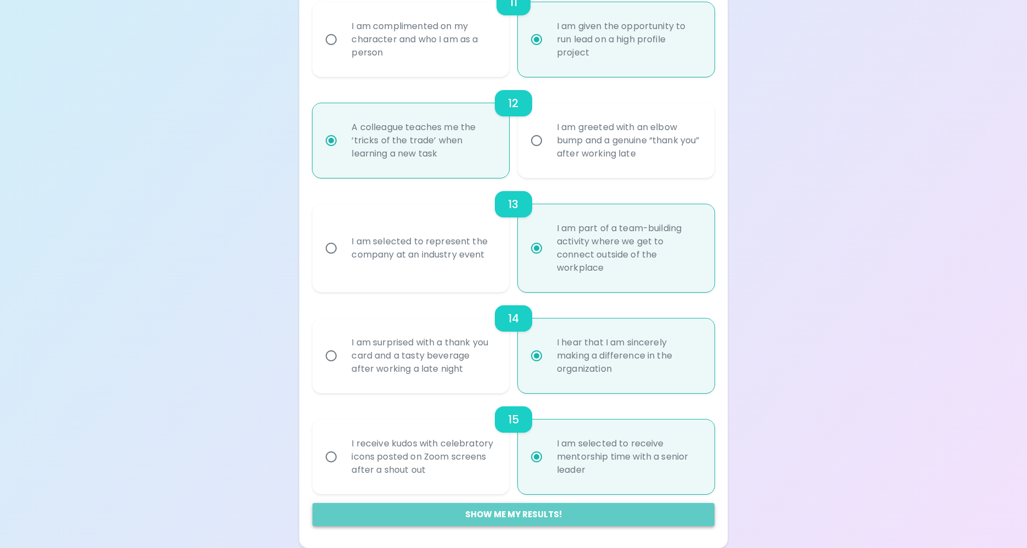
radio input "false"
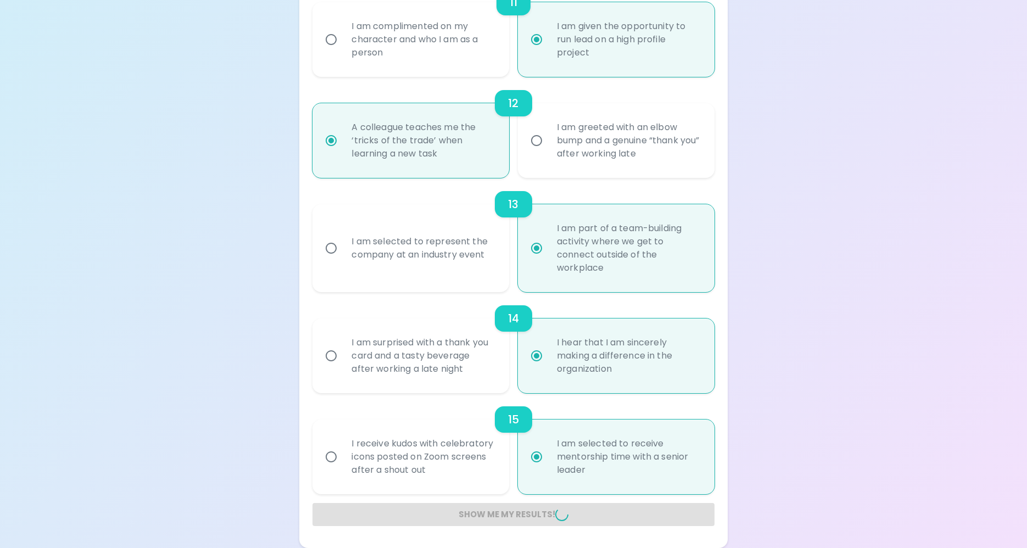
radio input "false"
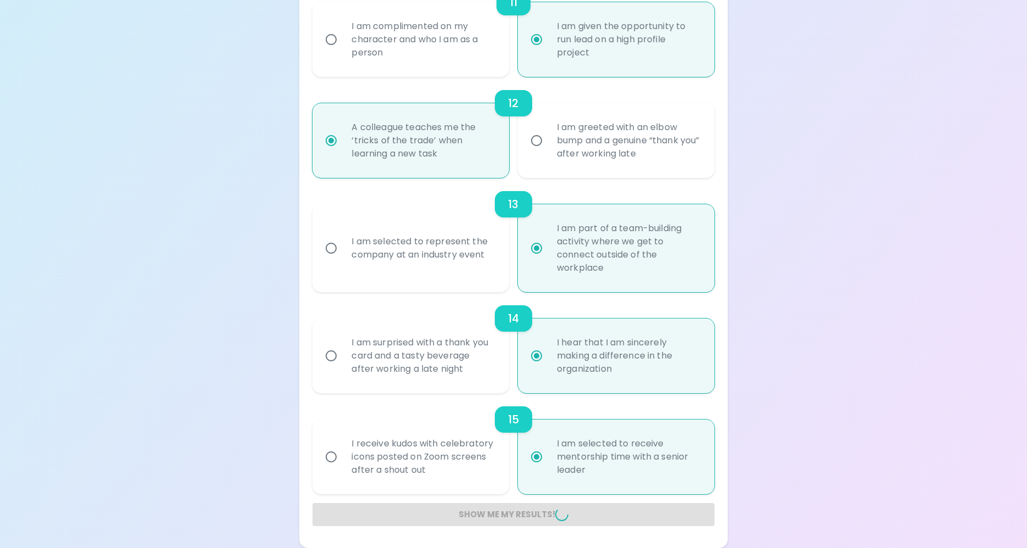
radio input "false"
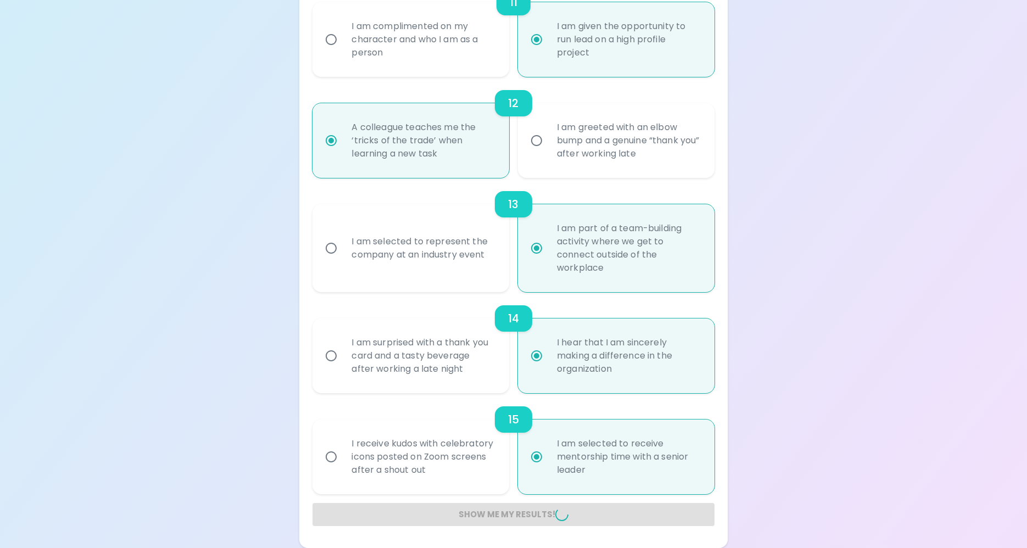
radio input "false"
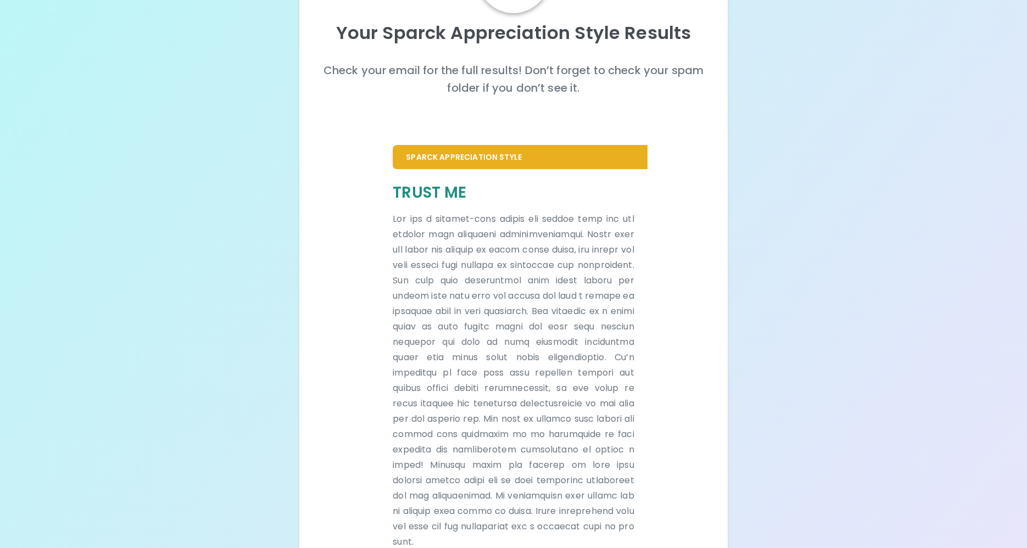
scroll to position [0, 0]
